Goal: Information Seeking & Learning: Learn about a topic

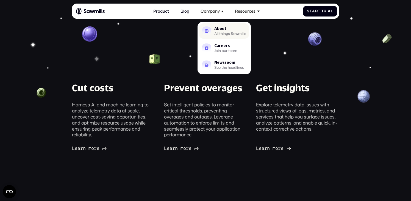
click at [217, 27] on div "About" at bounding box center [230, 29] width 32 height 4
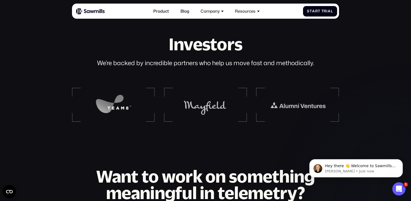
click at [107, 102] on img at bounding box center [113, 104] width 57 height 23
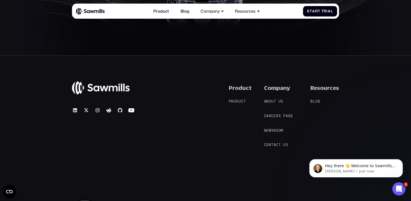
scroll to position [947, 0]
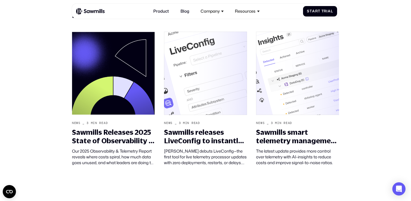
scroll to position [927, 0]
